Goal: Information Seeking & Learning: Learn about a topic

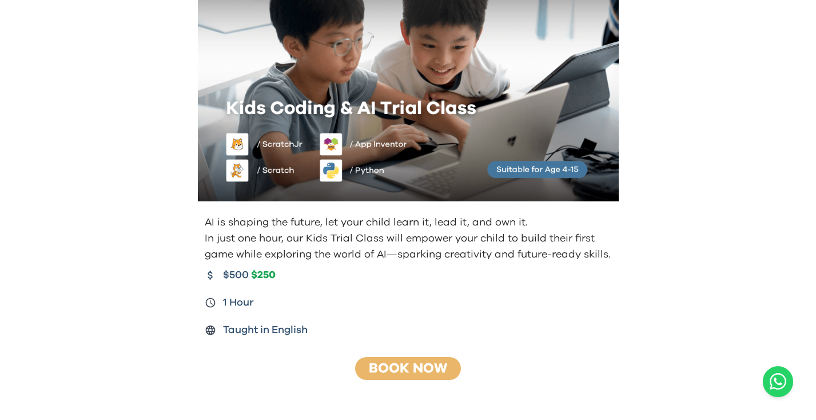
scroll to position [152, 0]
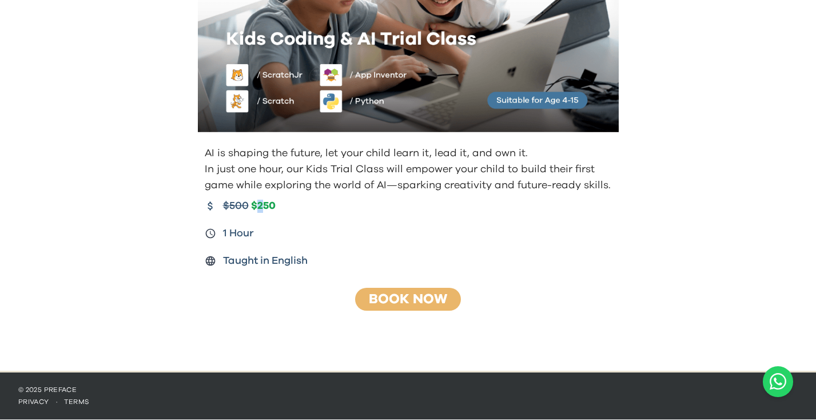
drag, startPoint x: 257, startPoint y: 204, endPoint x: 267, endPoint y: 209, distance: 11.5
click at [267, 208] on span "$250" at bounding box center [263, 206] width 25 height 13
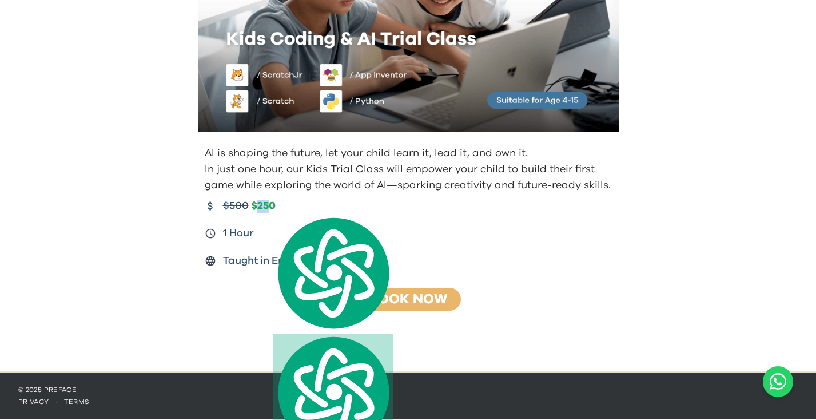
click at [251, 205] on span "$250" at bounding box center [263, 206] width 25 height 13
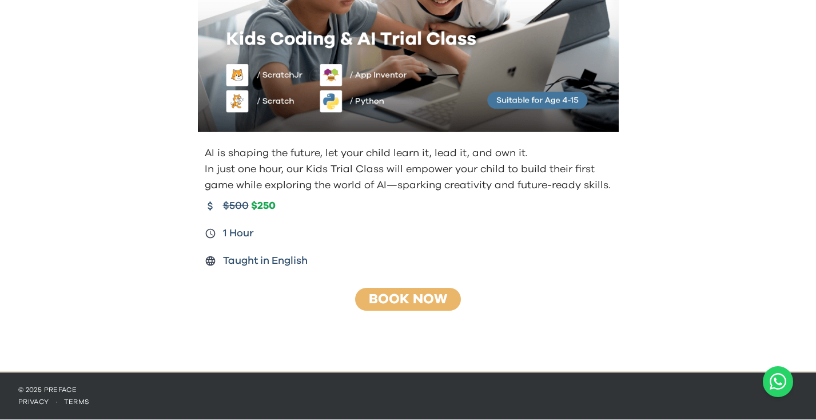
scroll to position [0, 0]
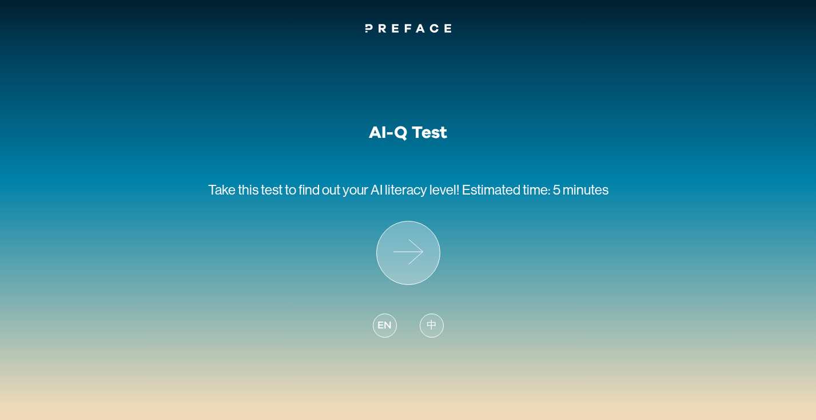
click at [380, 244] on icon at bounding box center [408, 252] width 63 height 63
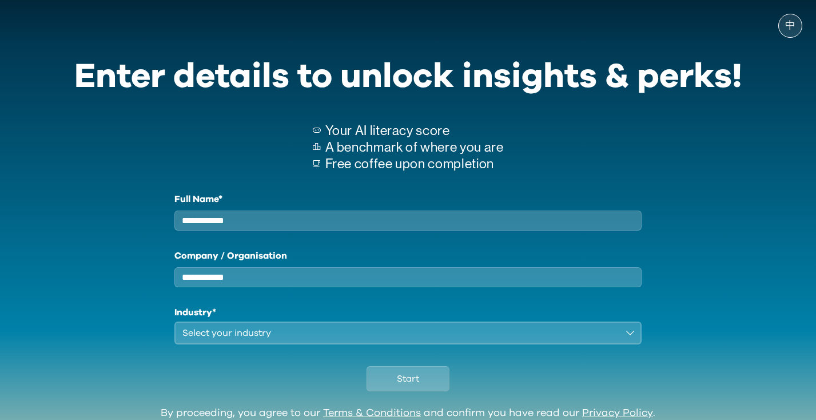
click at [353, 216] on input "Full Name*" at bounding box center [408, 221] width 468 height 20
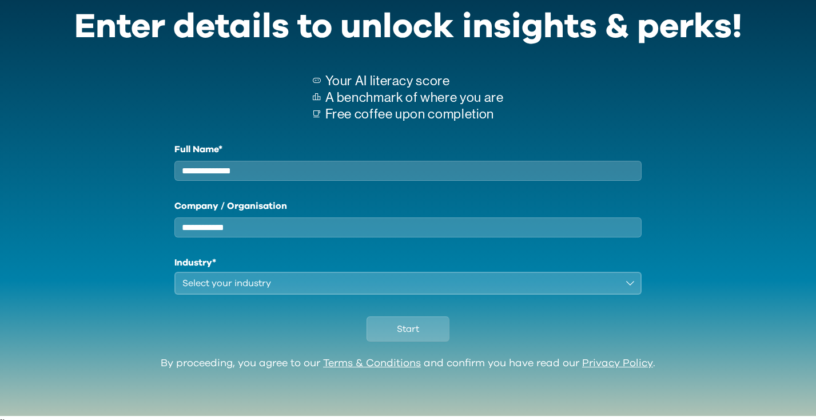
scroll to position [56, 0]
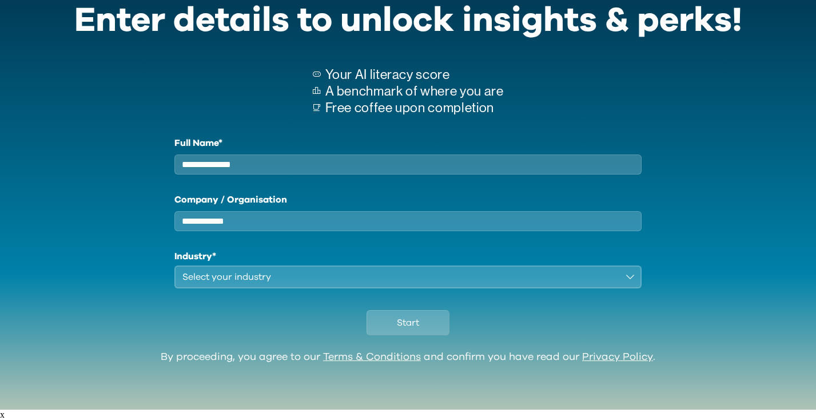
type input "**********"
click at [237, 283] on div "Select your industry" at bounding box center [400, 277] width 436 height 14
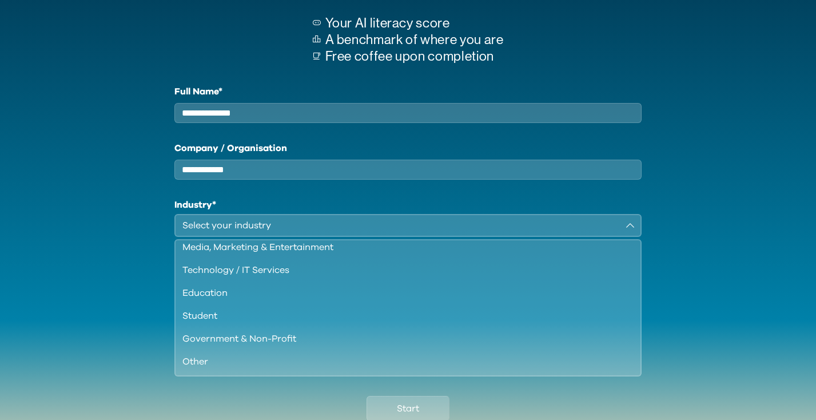
scroll to position [112, 0]
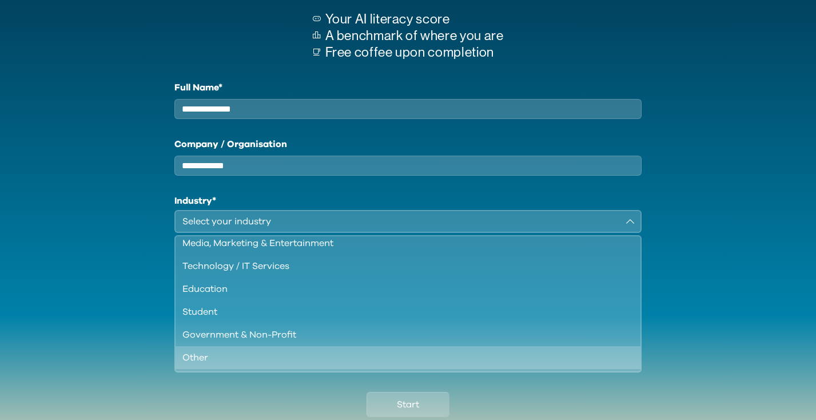
click at [196, 369] on li "Other" at bounding box center [409, 357] width 466 height 23
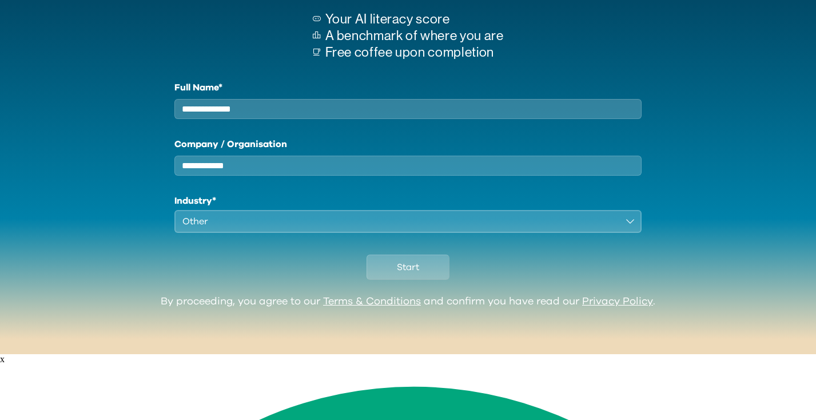
scroll to position [56, 0]
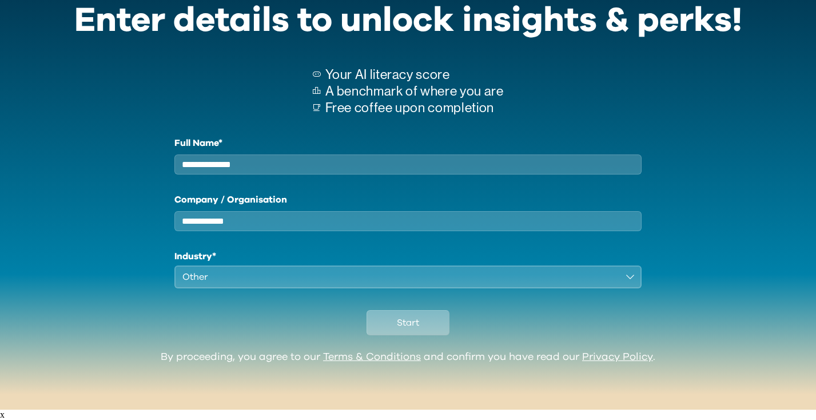
click at [385, 324] on button "Start" at bounding box center [408, 322] width 83 height 25
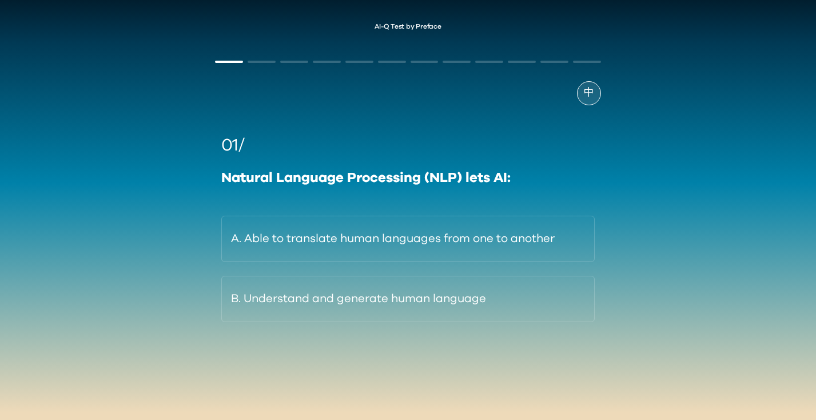
scroll to position [6, 0]
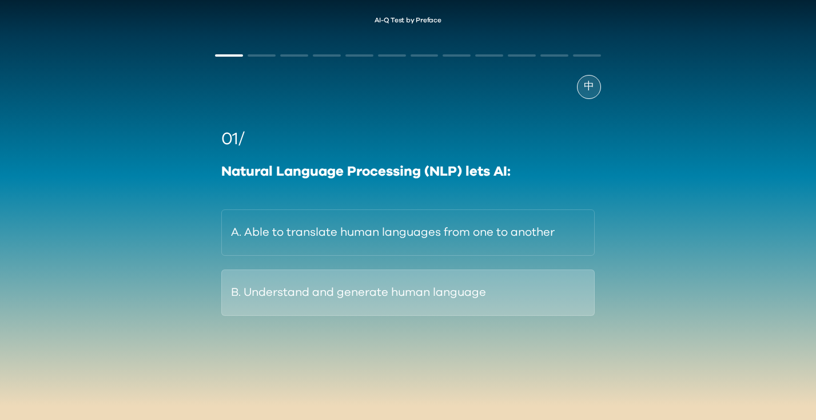
click at [292, 290] on button "B. Understand and generate human language" at bounding box center [408, 292] width 374 height 46
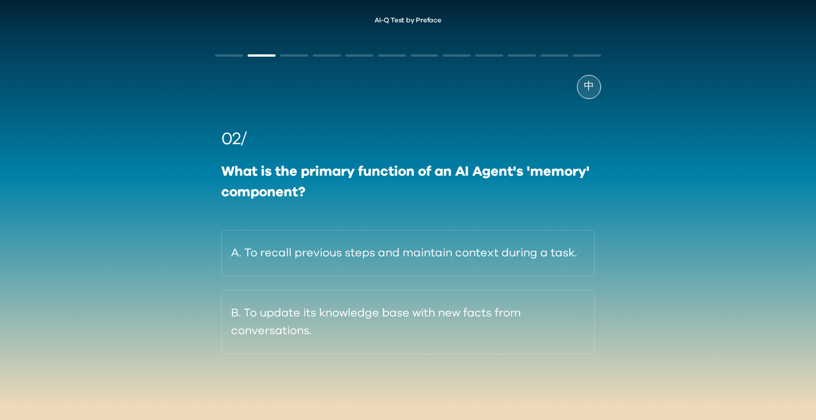
click at [297, 177] on div "What is the primary function of an AI Agent's 'memory' component?" at bounding box center [408, 181] width 374 height 41
click at [280, 180] on div "What is the primary function of an AI Agent's 'memory' component?" at bounding box center [408, 181] width 374 height 41
click at [281, 189] on div "What is the primary function of an AI Agent's 'memory' component?" at bounding box center [408, 181] width 374 height 41
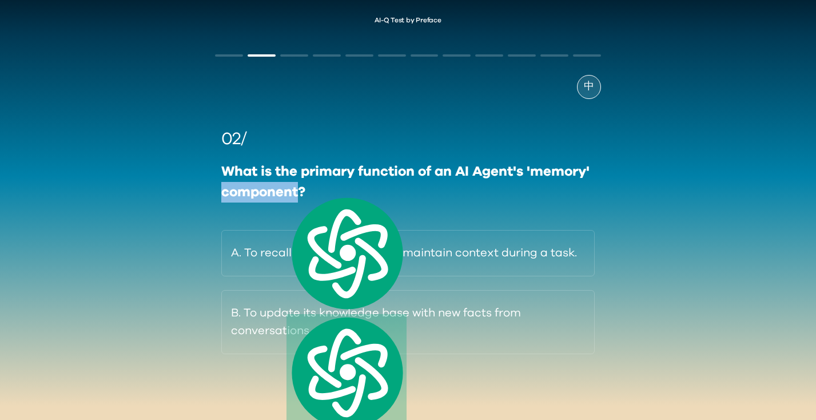
click at [267, 190] on div "What is the primary function of an AI Agent's 'memory' component?" at bounding box center [408, 181] width 374 height 41
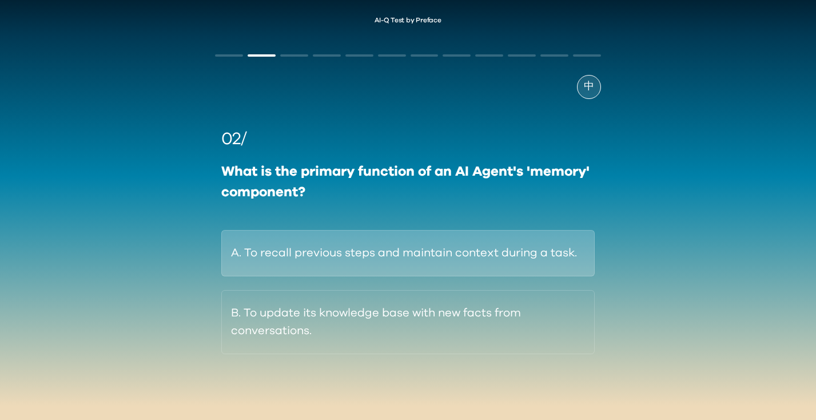
click at [273, 242] on button "A. To recall previous steps and maintain context during a task." at bounding box center [408, 253] width 374 height 46
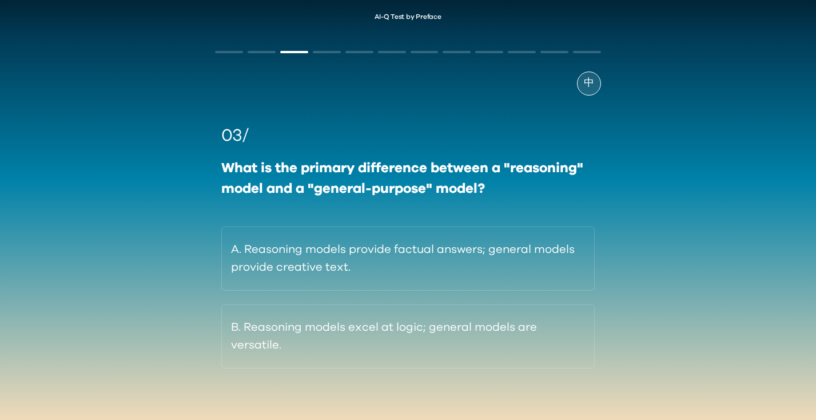
scroll to position [23, 0]
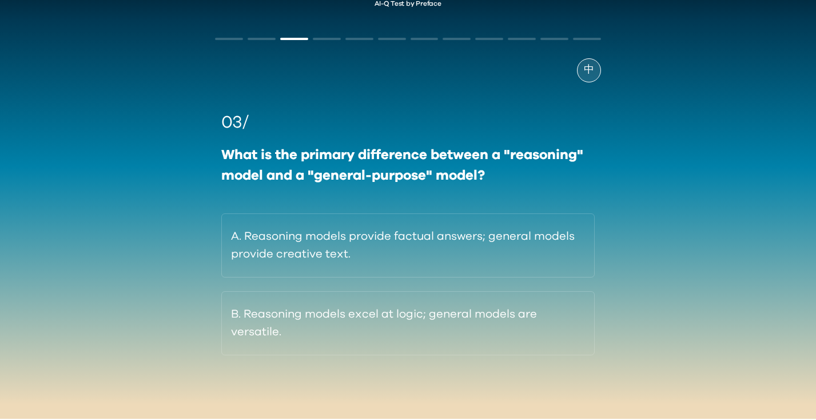
click at [298, 176] on div "What is the primary difference between a "reasoning" model and a "general-purpo…" at bounding box center [408, 165] width 374 height 41
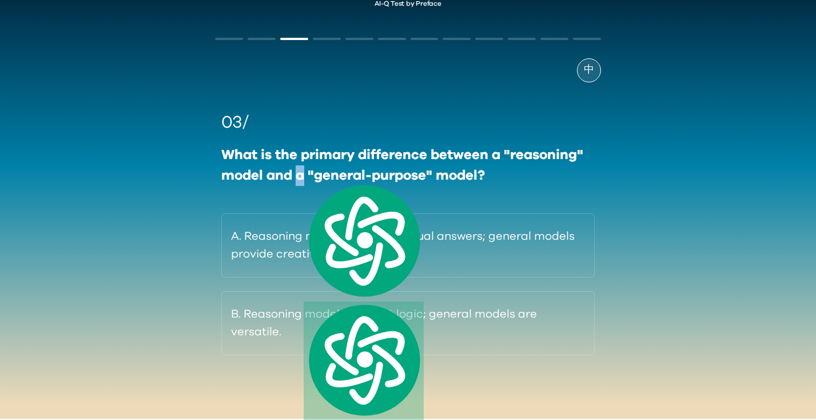
click at [285, 177] on div "What is the primary difference between a "reasoning" model and a "general-purpo…" at bounding box center [408, 165] width 374 height 41
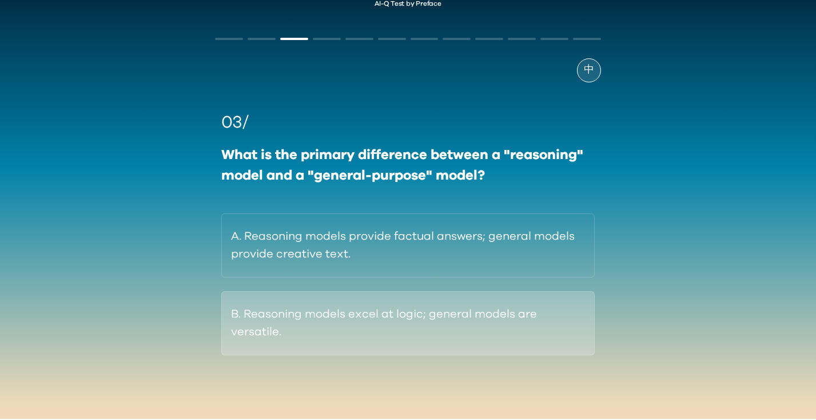
click at [370, 306] on button "B. Reasoning models excel at logic; general models are versatile." at bounding box center [408, 323] width 374 height 64
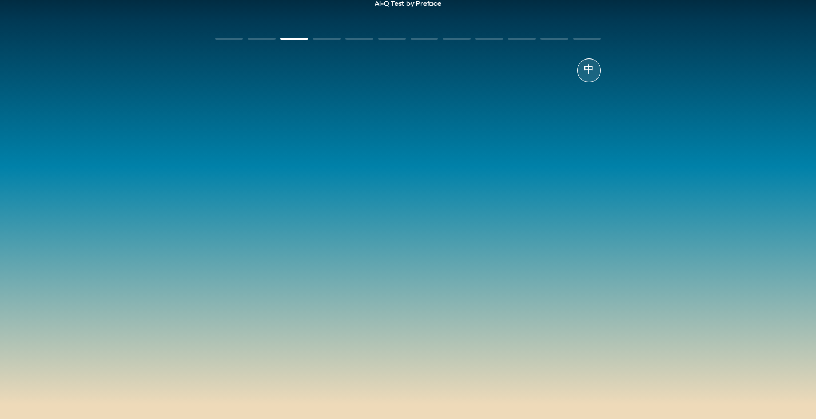
scroll to position [6, 0]
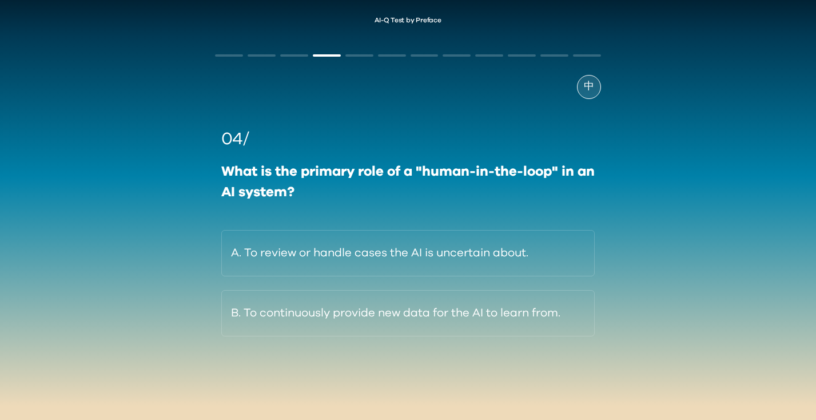
click at [350, 173] on div "What is the primary role of a "human-in-the-loop" in an AI system?" at bounding box center [408, 181] width 374 height 41
click at [325, 173] on div "What is the primary role of a "human-in-the-loop" in an AI system?" at bounding box center [408, 181] width 374 height 41
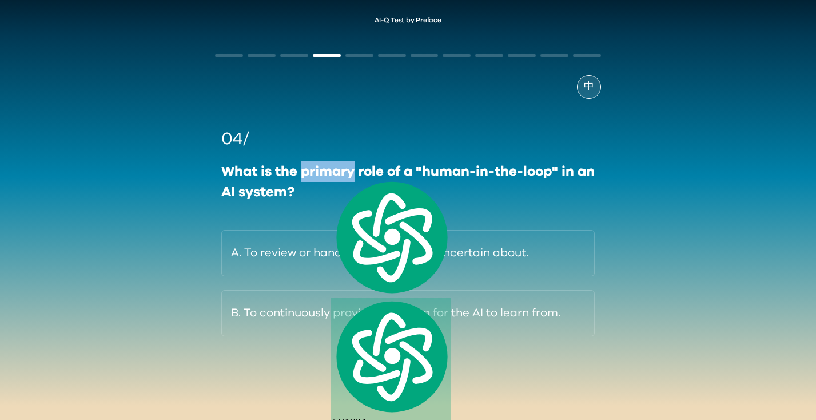
click at [315, 173] on div "What is the primary role of a "human-in-the-loop" in an AI system?" at bounding box center [408, 181] width 374 height 41
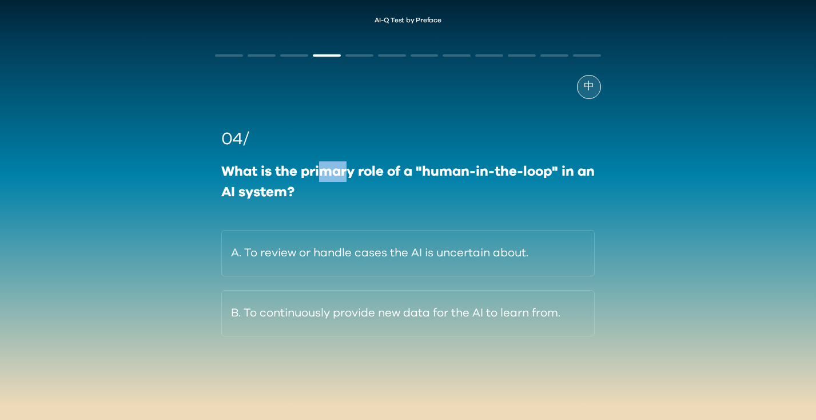
drag, startPoint x: 321, startPoint y: 174, endPoint x: 350, endPoint y: 173, distance: 28.6
click at [350, 173] on div "What is the primary role of a "human-in-the-loop" in an AI system?" at bounding box center [408, 181] width 374 height 41
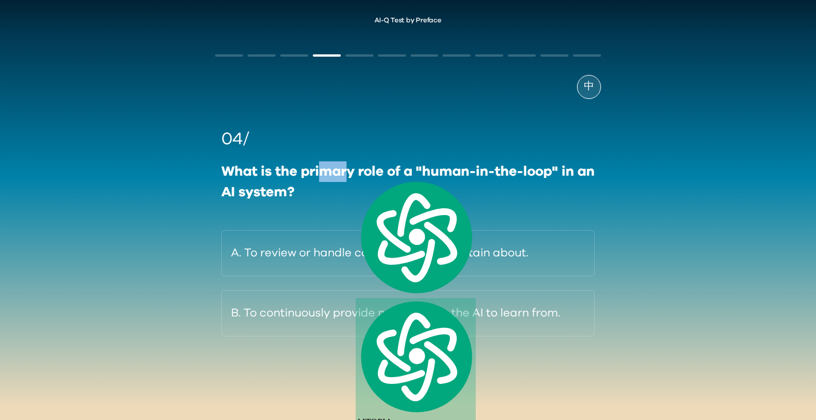
click at [335, 171] on div "What is the primary role of a "human-in-the-loop" in an AI system?" at bounding box center [408, 181] width 374 height 41
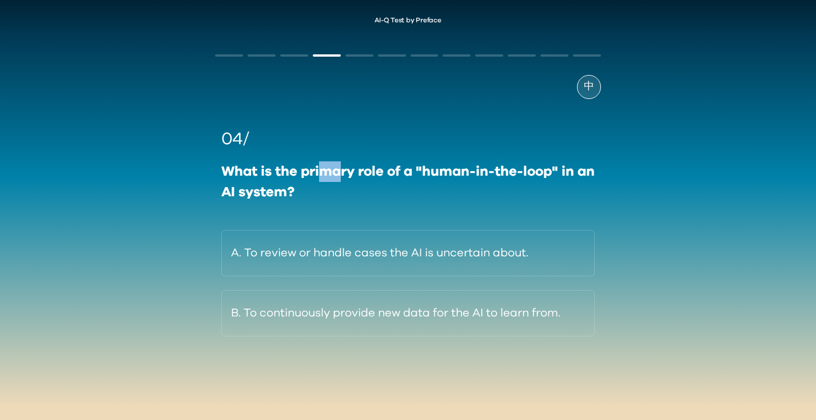
drag, startPoint x: 340, startPoint y: 172, endPoint x: 319, endPoint y: 172, distance: 21.7
click at [319, 172] on div "What is the primary role of a "human-in-the-loop" in an AI system?" at bounding box center [408, 181] width 374 height 41
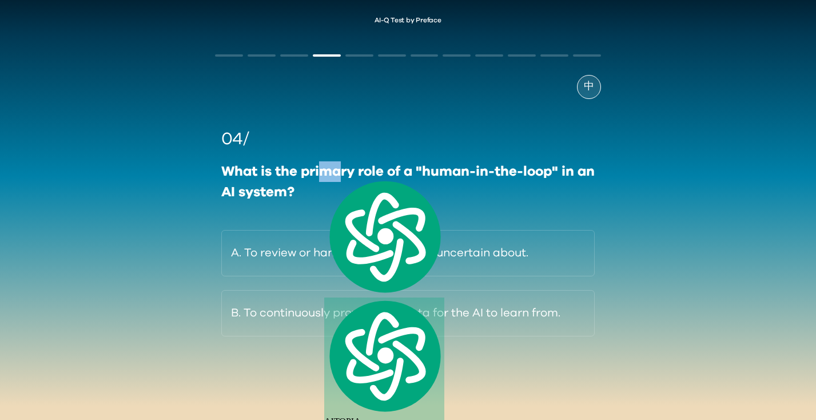
click at [290, 178] on div "What is the primary role of a "human-in-the-loop" in an AI system?" at bounding box center [408, 181] width 374 height 41
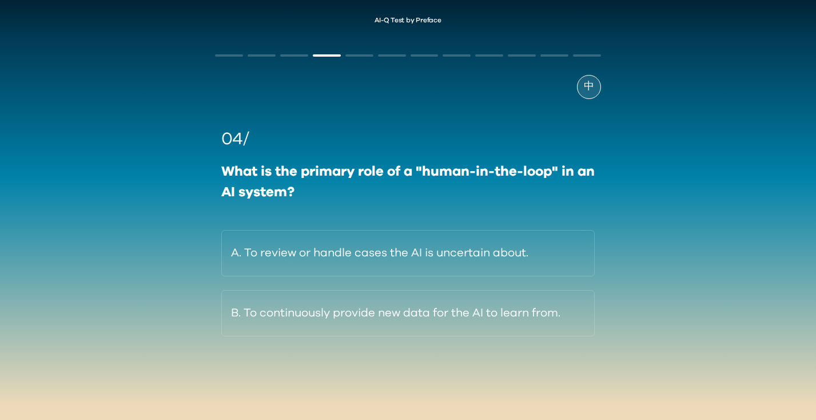
scroll to position [6, 0]
click at [330, 175] on div "What is the primary role of a "human-in-the-loop" in an AI system?" at bounding box center [408, 182] width 374 height 41
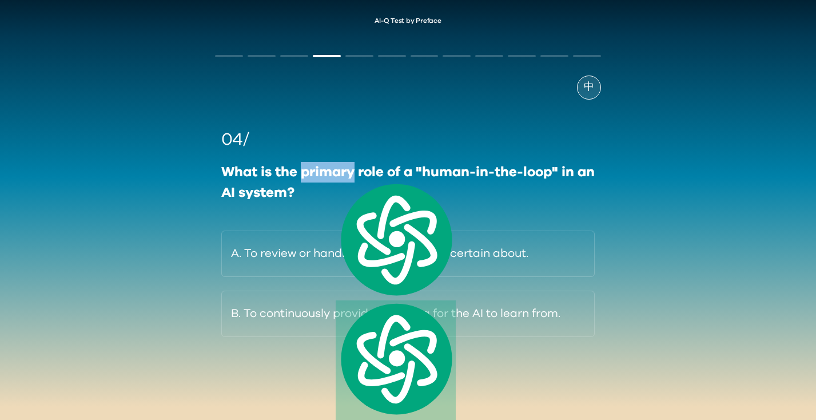
click at [321, 174] on div "What is the primary role of a "human-in-the-loop" in an AI system?" at bounding box center [408, 182] width 374 height 41
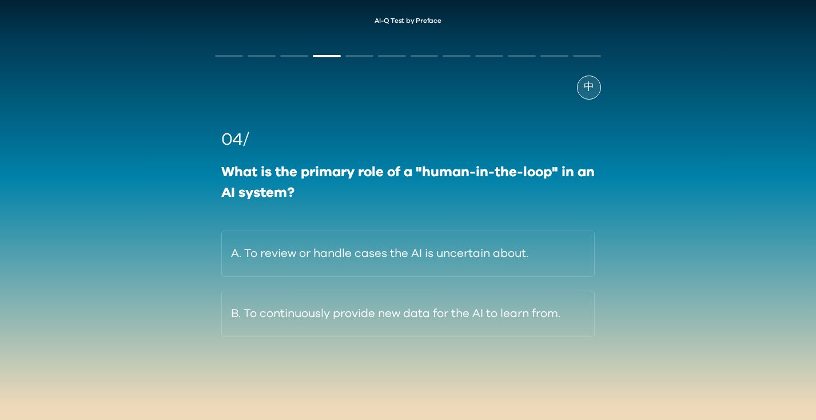
click at [312, 181] on div "What is the primary role of a "human-in-the-loop" in an AI system?" at bounding box center [408, 182] width 374 height 41
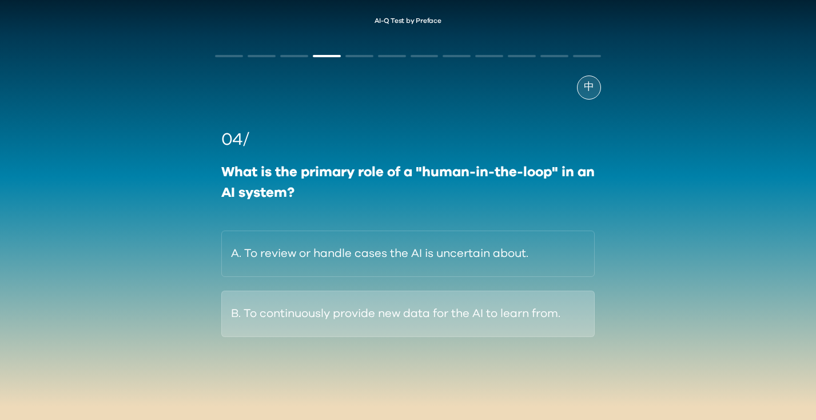
click at [331, 305] on button "B. To continuously provide new data for the AI to learn from." at bounding box center [408, 314] width 374 height 46
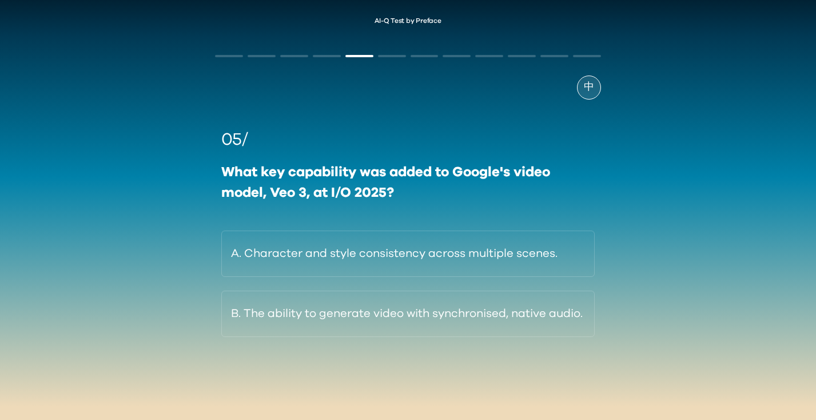
scroll to position [6, 0]
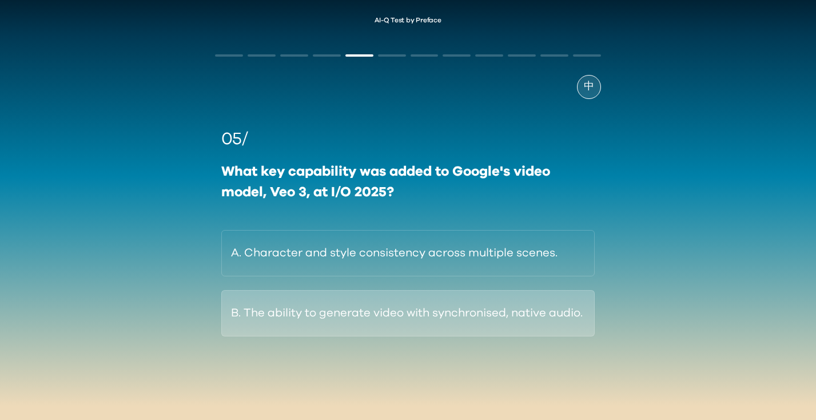
click at [306, 328] on button "B. The ability to generate video with synchronised, native audio." at bounding box center [408, 313] width 374 height 46
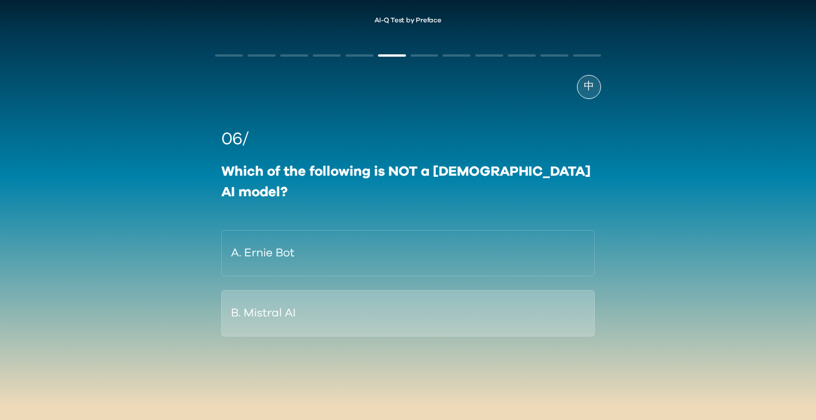
click at [288, 299] on button "B. Mistral AI" at bounding box center [408, 313] width 374 height 46
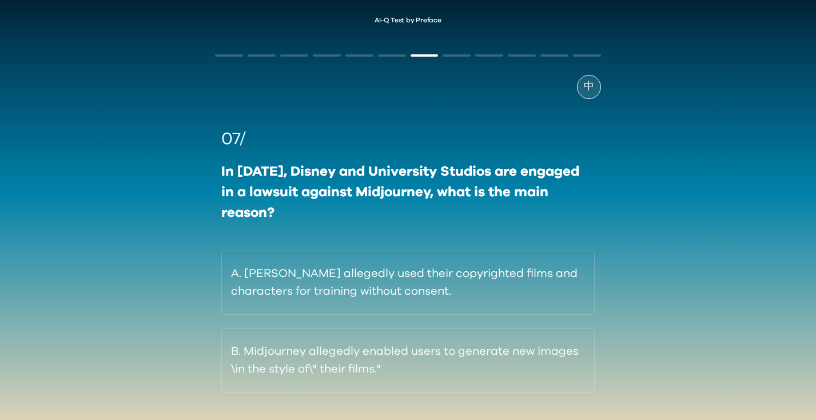
click at [295, 173] on div "In [DATE], Disney and University Studios are engaged in a lawsuit against Midjo…" at bounding box center [408, 192] width 374 height 62
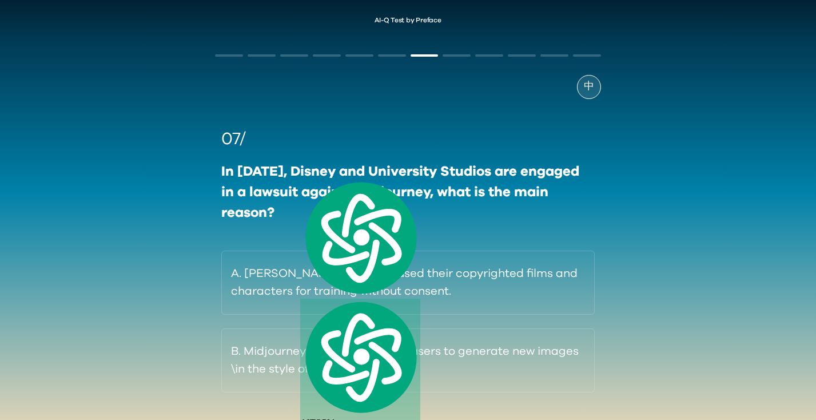
click at [285, 173] on div "In [DATE], Disney and University Studios are engaged in a lawsuit against Midjo…" at bounding box center [408, 192] width 374 height 62
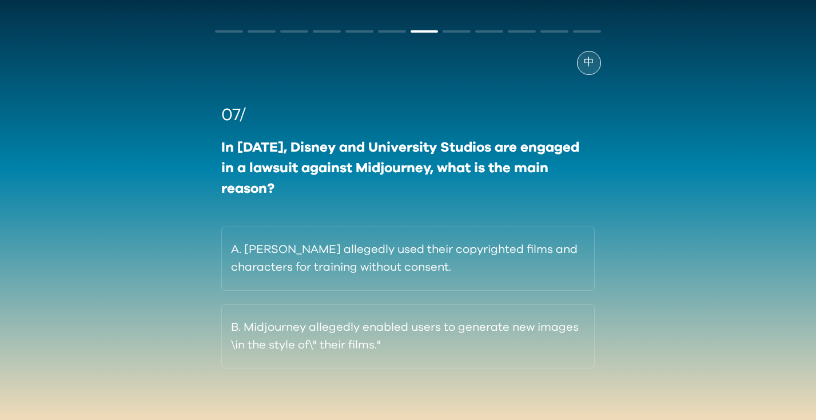
scroll to position [43, 0]
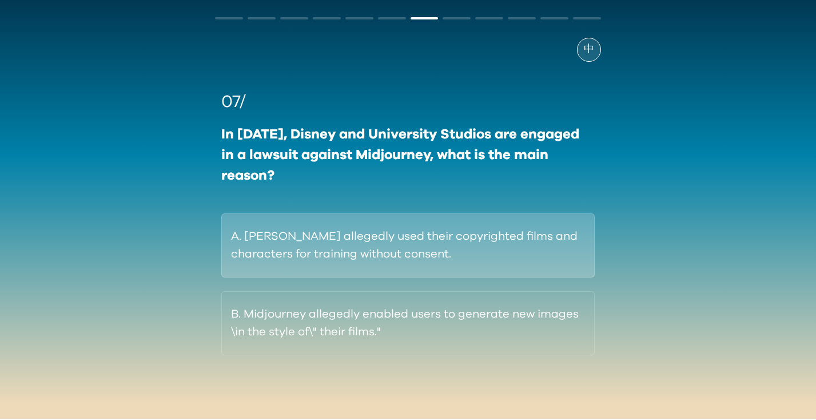
click at [302, 266] on button "A. [PERSON_NAME] allegedly used their copyrighted films and characters for trai…" at bounding box center [408, 245] width 374 height 64
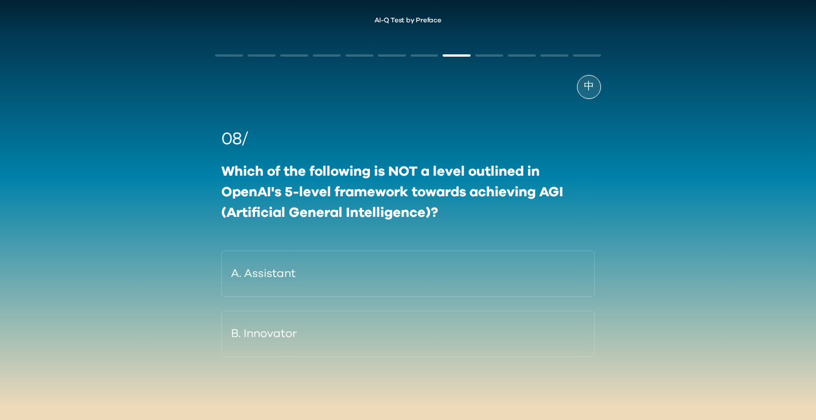
scroll to position [8, 0]
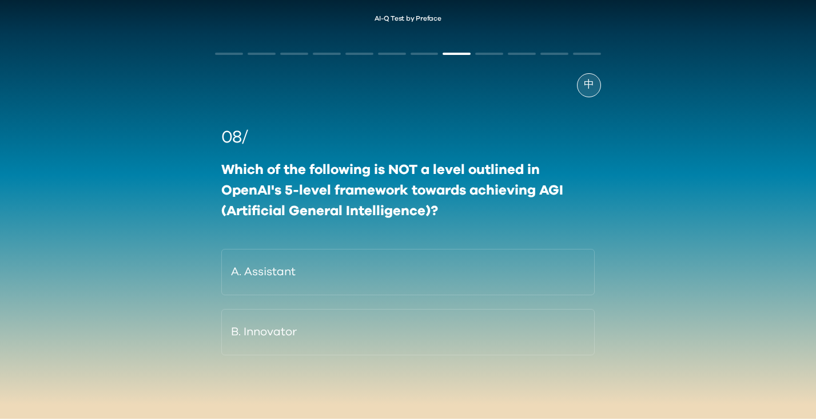
click at [380, 175] on div "Which of the following is NOT a level outlined in OpenAI's 5-level framework to…" at bounding box center [408, 191] width 374 height 62
click at [379, 172] on div "Which of the following is NOT a level outlined in OpenAI's 5-level framework to…" at bounding box center [408, 191] width 374 height 62
click at [382, 172] on div "Which of the following is NOT a level outlined in OpenAI's 5-level framework to…" at bounding box center [408, 191] width 374 height 62
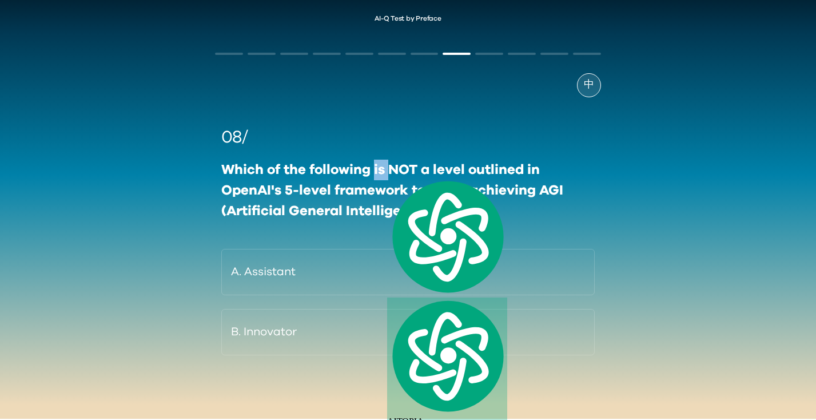
click at [382, 172] on div "Which of the following is NOT a level outlined in OpenAI's 5-level framework to…" at bounding box center [408, 191] width 374 height 62
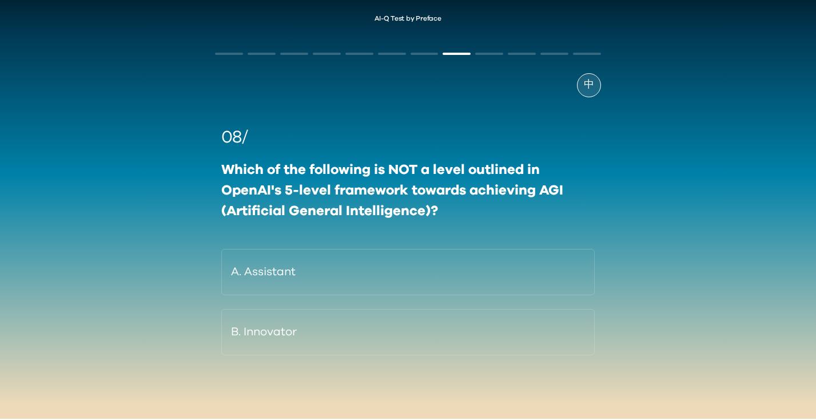
click at [320, 189] on div "Which of the following is NOT a level outlined in OpenAI's 5-level framework to…" at bounding box center [408, 191] width 374 height 62
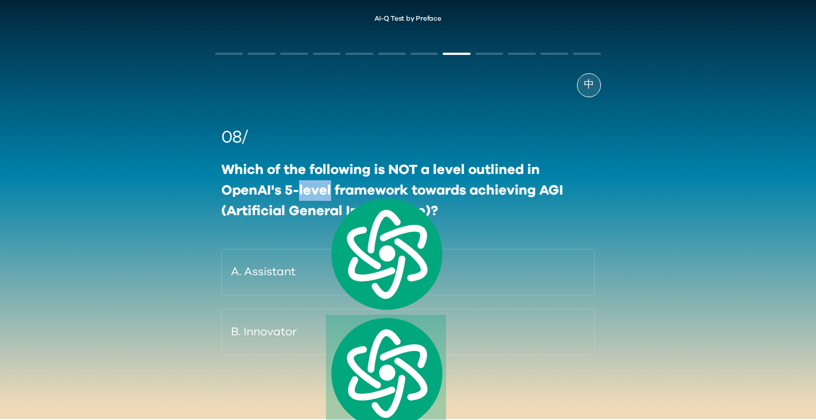
click at [319, 189] on div "Which of the following is NOT a level outlined in OpenAI's 5-level framework to…" at bounding box center [408, 191] width 374 height 62
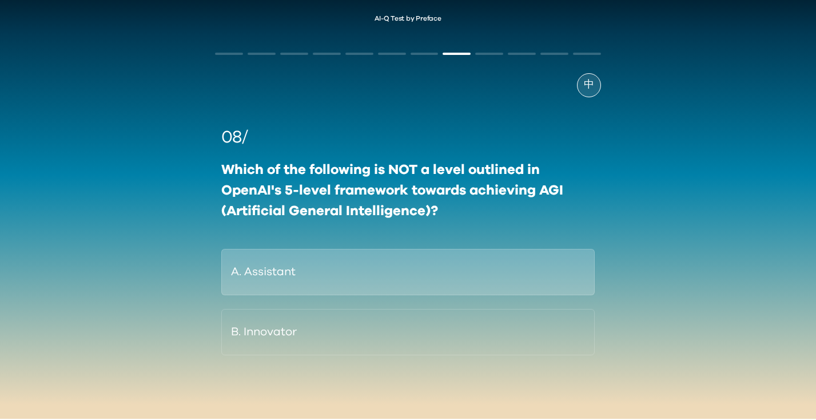
click at [322, 272] on button "A. Assistant" at bounding box center [408, 272] width 374 height 46
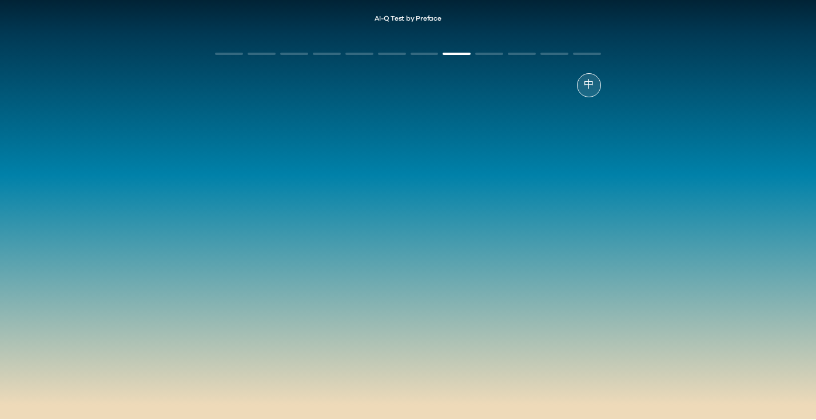
scroll to position [6, 0]
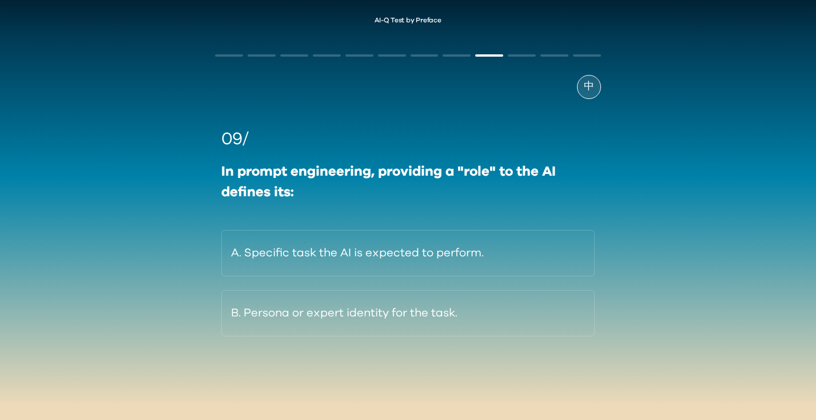
click at [319, 175] on div "In prompt engineering, providing a "role" to the AI defines its:" at bounding box center [408, 181] width 374 height 41
click at [329, 173] on div "In prompt engineering, providing a "role" to the AI defines its:" at bounding box center [408, 181] width 374 height 41
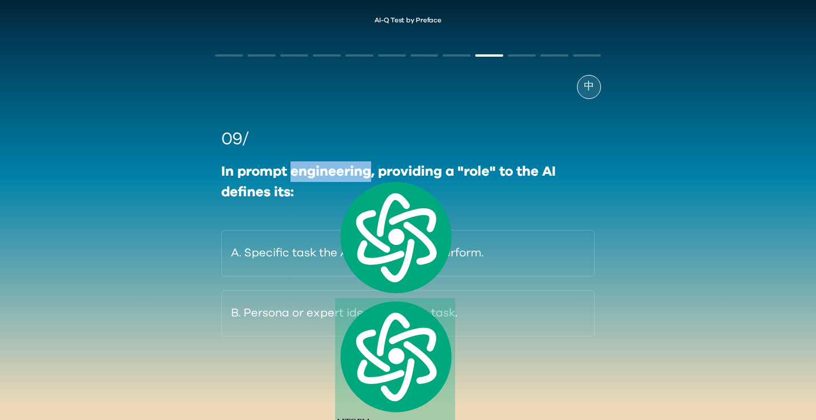
click at [329, 172] on div "In prompt engineering, providing a "role" to the AI defines its:" at bounding box center [408, 181] width 374 height 41
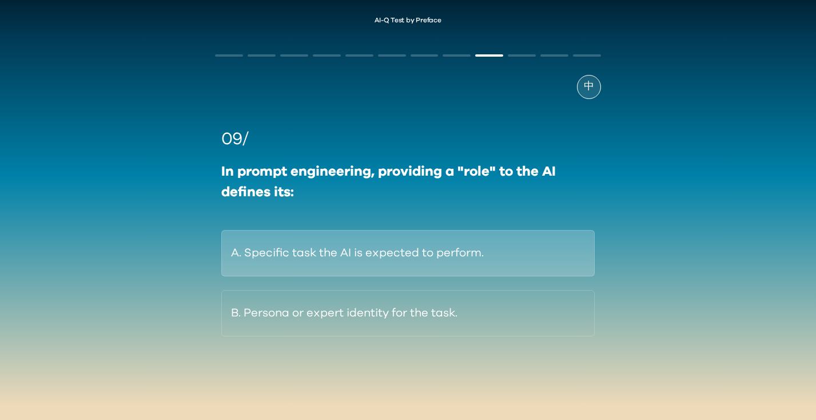
click at [311, 247] on button "A. Specific task the AI is expected to perform." at bounding box center [408, 253] width 374 height 46
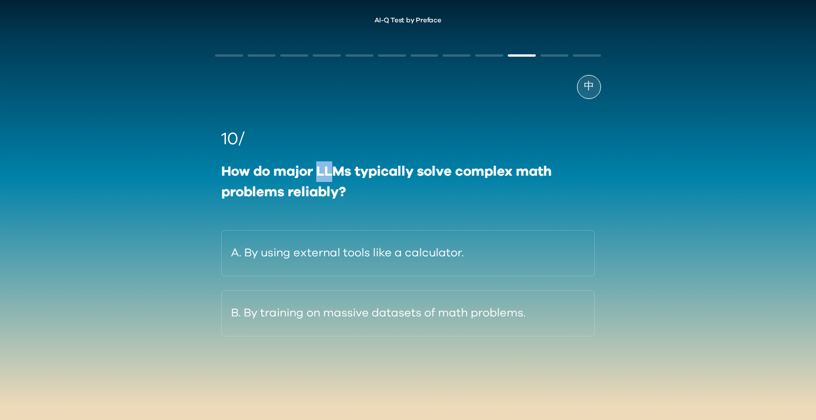
drag, startPoint x: 334, startPoint y: 172, endPoint x: 320, endPoint y: 173, distance: 13.8
click at [320, 173] on div "How do major LLMs typically solve complex math problems reliably?" at bounding box center [408, 181] width 374 height 41
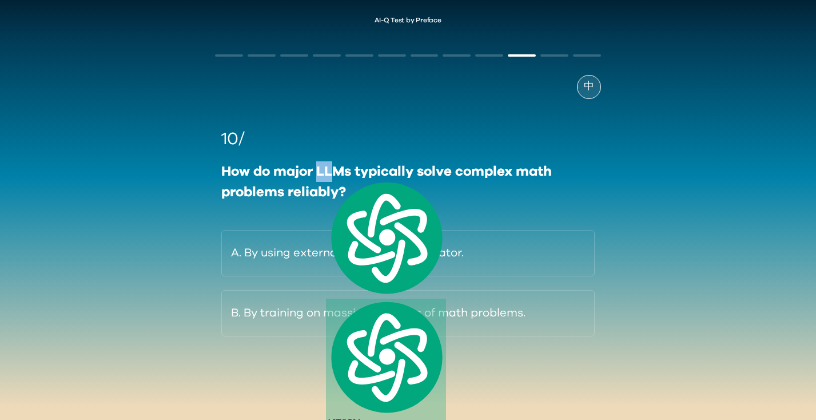
click at [320, 173] on div "How do major LLMs typically solve complex math problems reliably?" at bounding box center [408, 181] width 374 height 41
click at [322, 169] on div "How do major LLMs typically solve complex math problems reliably?" at bounding box center [408, 181] width 374 height 41
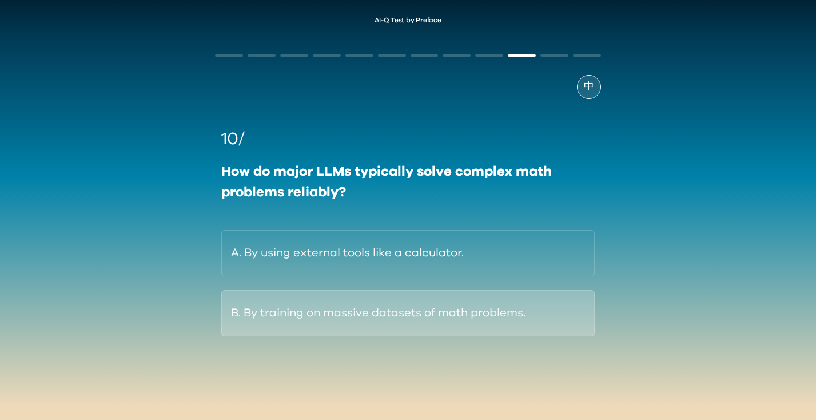
click at [320, 312] on button "B. By training on massive datasets of math problems." at bounding box center [408, 313] width 374 height 46
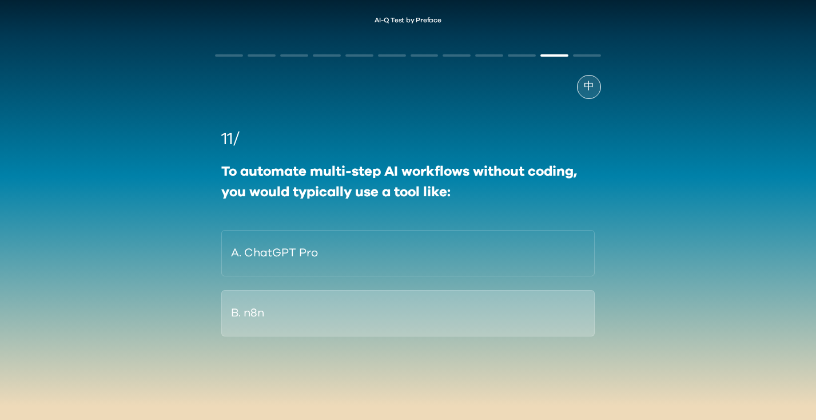
click at [320, 307] on button "B. n8n" at bounding box center [408, 313] width 374 height 46
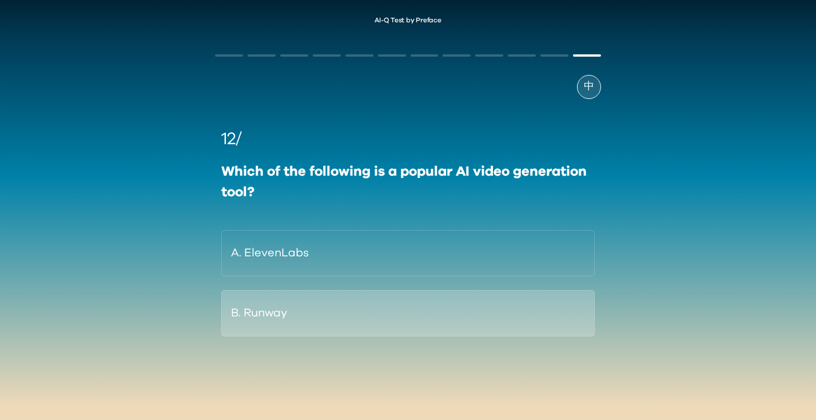
click at [362, 312] on button "B. Runway" at bounding box center [408, 313] width 374 height 46
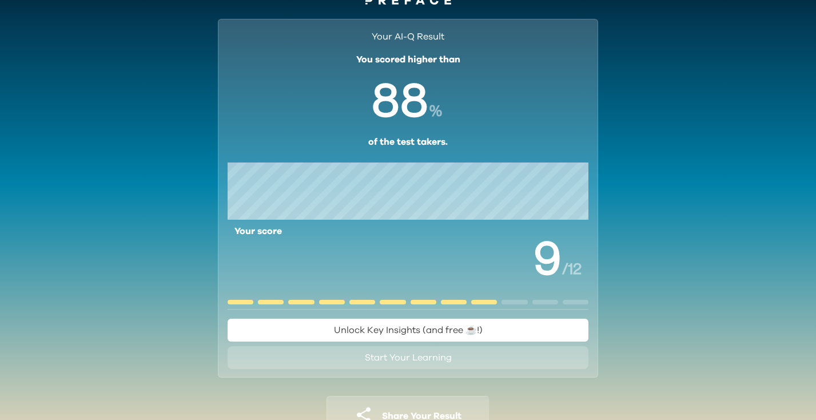
scroll to position [73, 0]
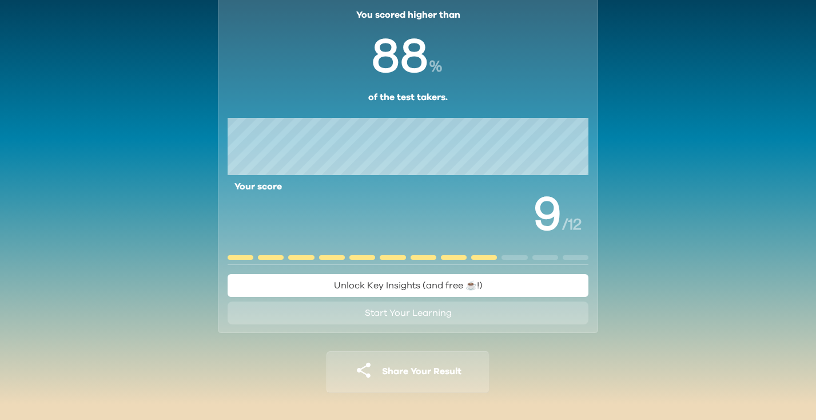
click at [394, 316] on span "Start Your Learning" at bounding box center [408, 312] width 87 height 9
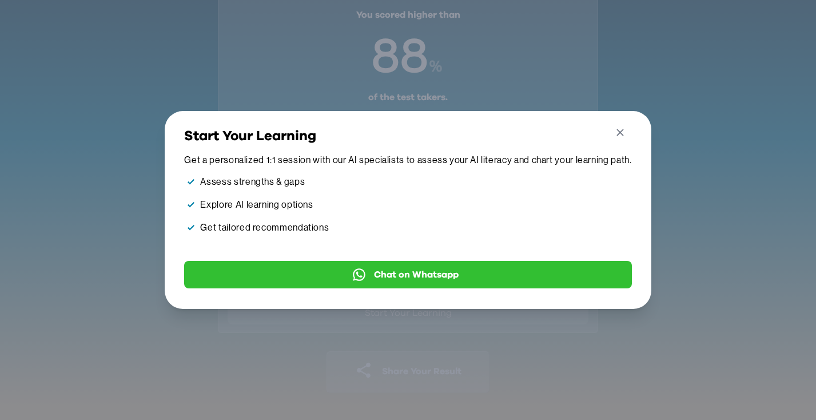
click at [624, 130] on button "Close" at bounding box center [620, 134] width 21 height 19
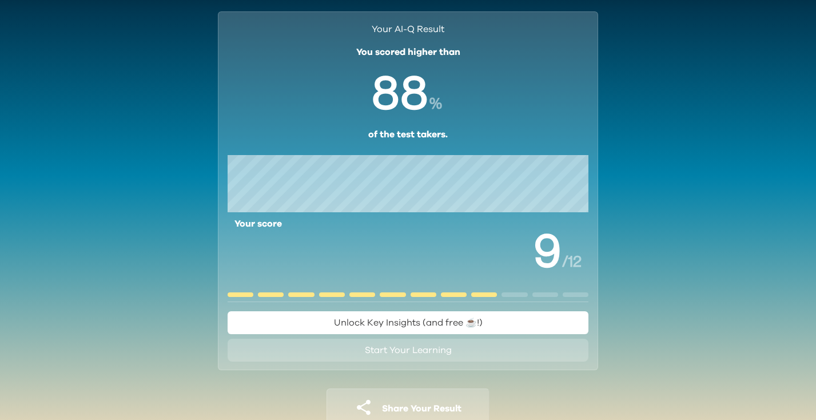
scroll to position [0, 0]
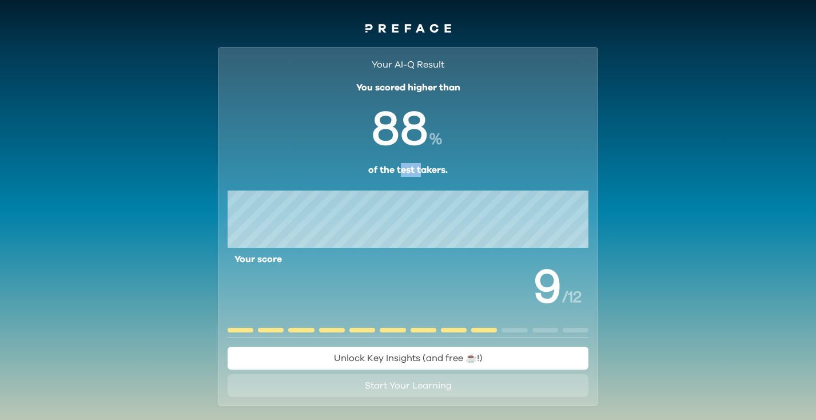
drag, startPoint x: 401, startPoint y: 170, endPoint x: 419, endPoint y: 176, distance: 19.0
click at [419, 176] on p "of the test takers." at bounding box center [408, 170] width 80 height 14
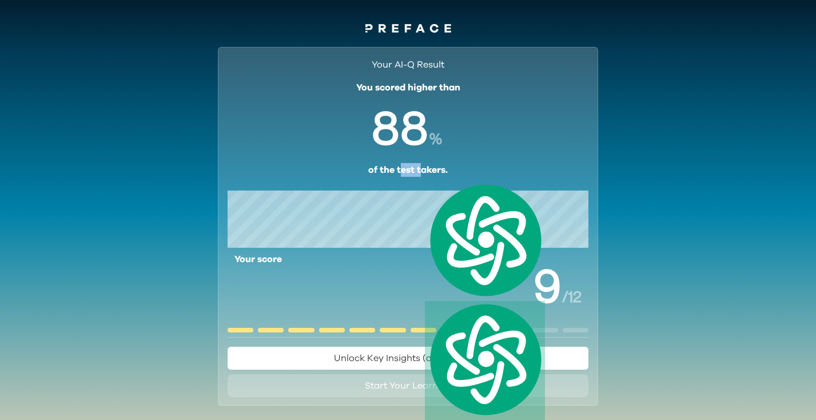
click at [405, 159] on span "0 1 2 3 4 5 6 7 8 9 0 1 2 3 4 5 6 7 8 9" at bounding box center [401, 128] width 103 height 69
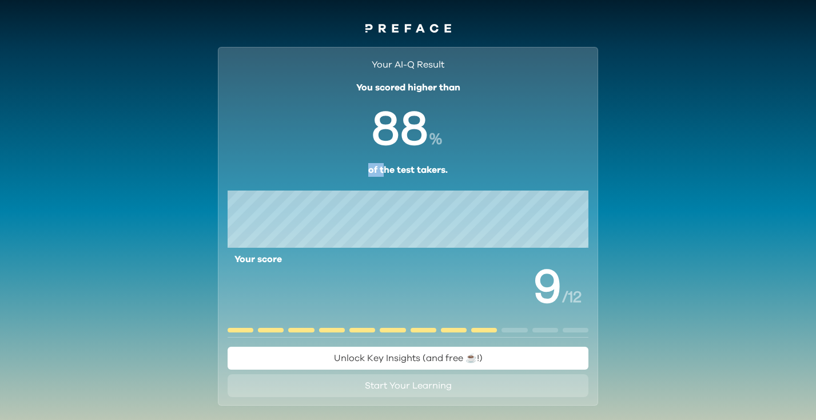
drag, startPoint x: 368, startPoint y: 168, endPoint x: 386, endPoint y: 168, distance: 17.2
click at [386, 168] on p "of the test takers." at bounding box center [408, 170] width 80 height 14
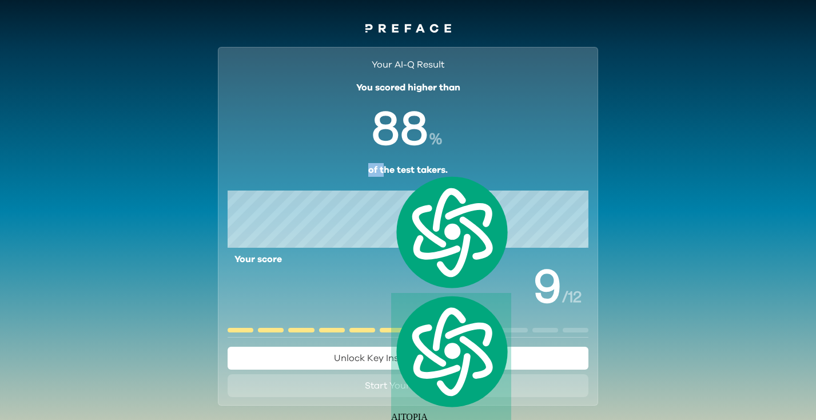
click at [385, 168] on p "of the test takers." at bounding box center [408, 170] width 80 height 14
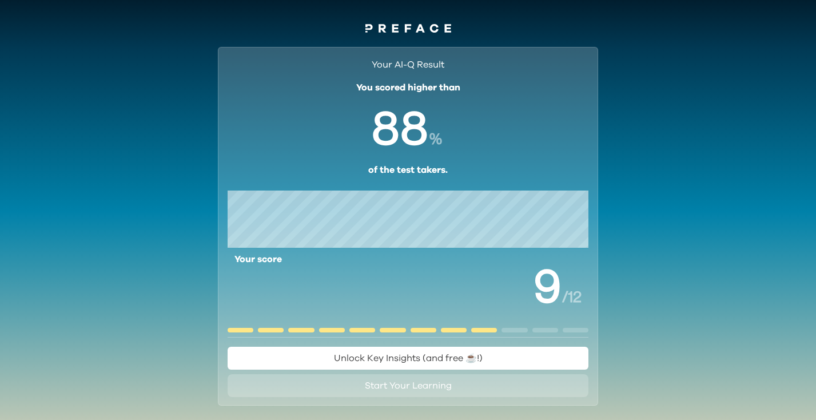
scroll to position [73, 0]
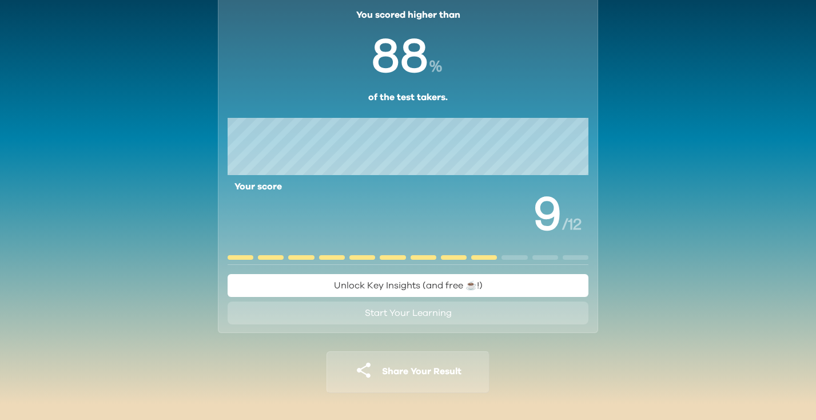
click at [475, 259] on div at bounding box center [484, 257] width 26 height 5
click at [392, 283] on span "Unlock Key Insights (and free ☕️!)" at bounding box center [408, 285] width 149 height 9
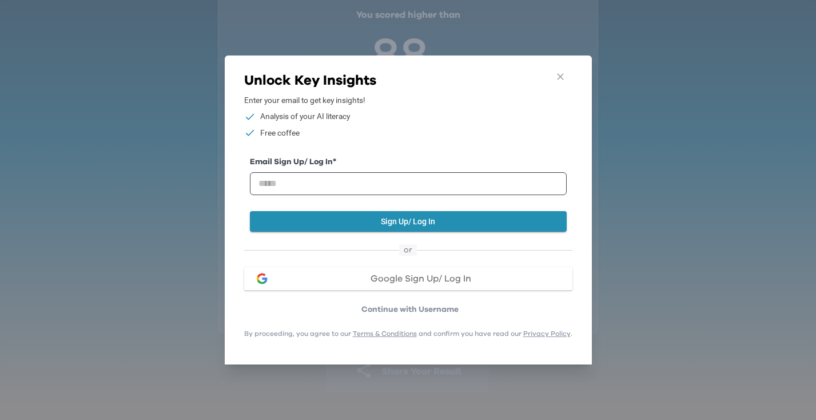
click at [576, 78] on div "Close" at bounding box center [565, 74] width 30 height 29
click at [562, 76] on icon "button" at bounding box center [560, 76] width 7 height 7
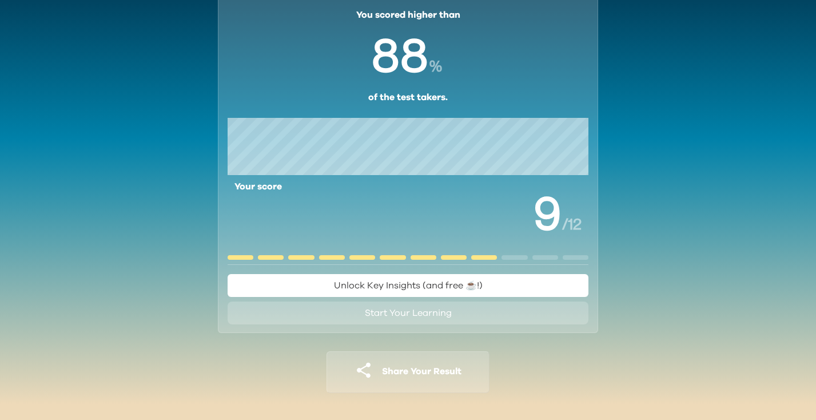
scroll to position [0, 0]
